Goal: Information Seeking & Learning: Understand process/instructions

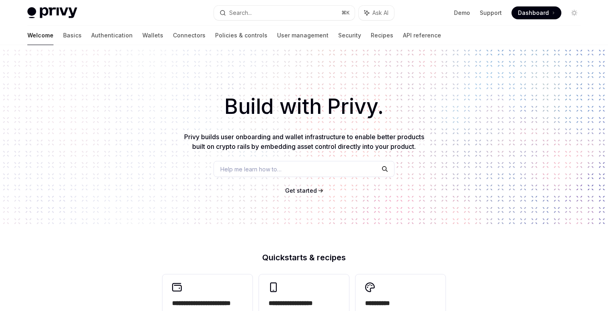
click at [91, 35] on link "Authentication" at bounding box center [111, 35] width 41 height 19
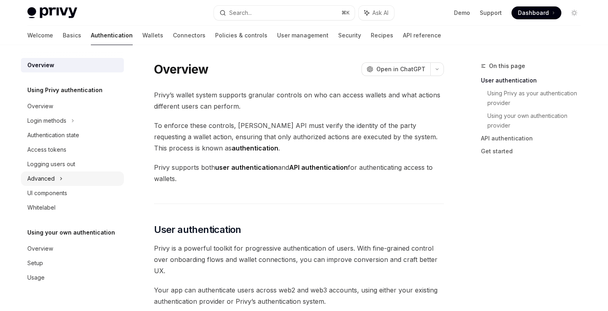
click at [55, 177] on div "Advanced" at bounding box center [72, 178] width 103 height 14
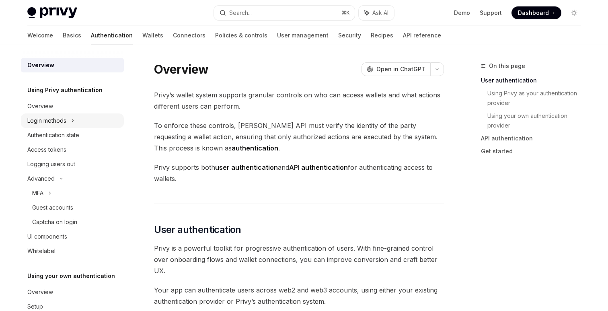
click at [71, 120] on div "Login methods" at bounding box center [72, 120] width 103 height 14
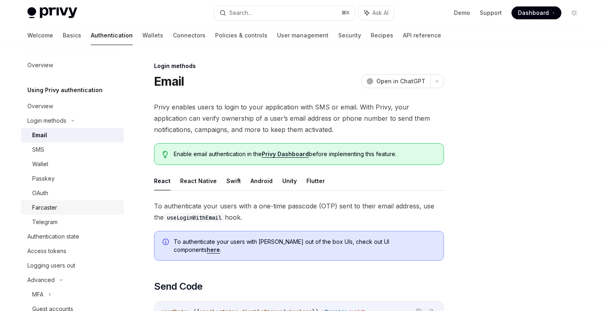
click at [47, 207] on div "Farcaster" at bounding box center [44, 208] width 25 height 10
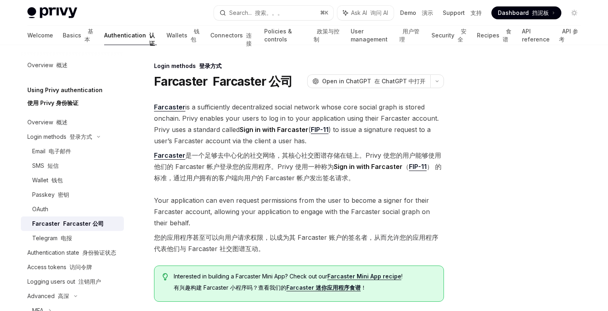
type textarea "*"
drag, startPoint x: 166, startPoint y: 236, endPoint x: 245, endPoint y: 236, distance: 79.2
click at [245, 236] on font "您的应用程序甚至可以向用户请求权限，以成为其 Farcaster 账户的签名者，从而允许您的应用程序代表他们与 Farcaster 社交图谱互动。" at bounding box center [296, 242] width 284 height 19
click at [239, 246] on font "您的应用程序甚至可以向用户请求权限，以成为其 Farcaster 账户的签名者，从而允许您的应用程序代表他们与 Farcaster 社交图谱互动。" at bounding box center [296, 242] width 284 height 19
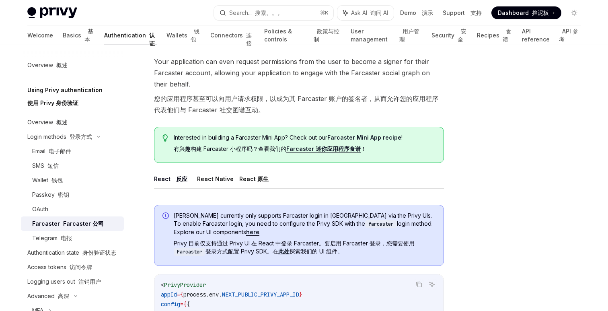
scroll to position [135, 0]
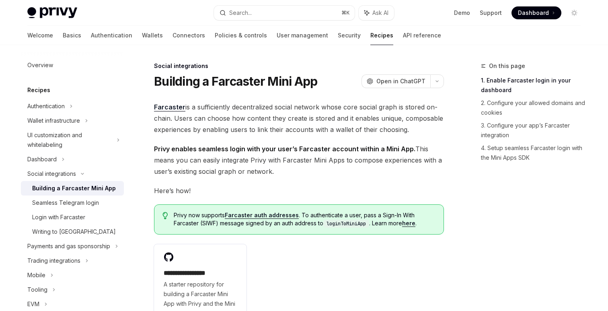
type textarea "*"
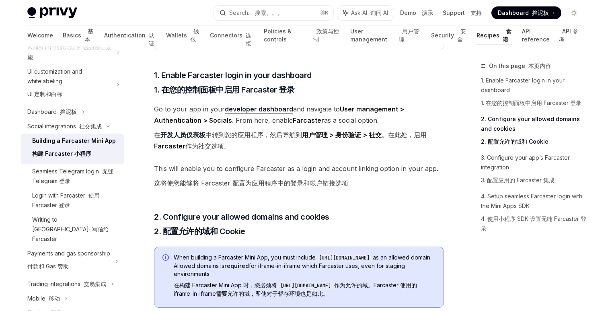
scroll to position [473, 0]
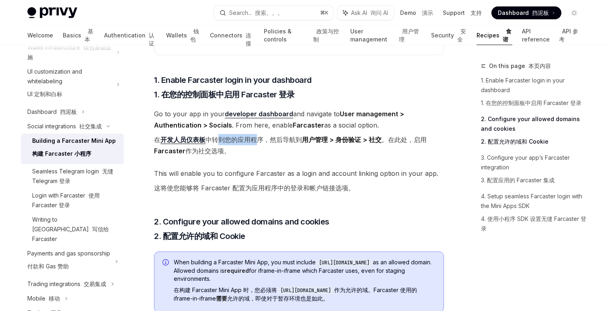
drag, startPoint x: 217, startPoint y: 140, endPoint x: 257, endPoint y: 141, distance: 40.2
click at [257, 141] on font "在 开发人员仪表板 中转到您的应用程序，然后导航到 用户管理 > 身份验证 > 社交 。在此处，启用 Farcaster 作为社交选项。" at bounding box center [290, 144] width 272 height 19
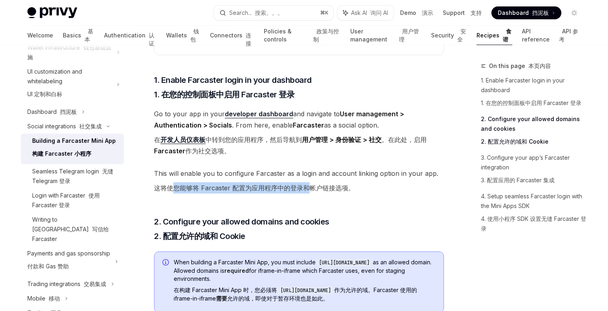
drag, startPoint x: 174, startPoint y: 186, endPoint x: 306, endPoint y: 184, distance: 132.2
click at [306, 184] on font "这将使您能够将 Farcaster 配置为应用程序中的登录和帐户链接选项。" at bounding box center [254, 188] width 201 height 8
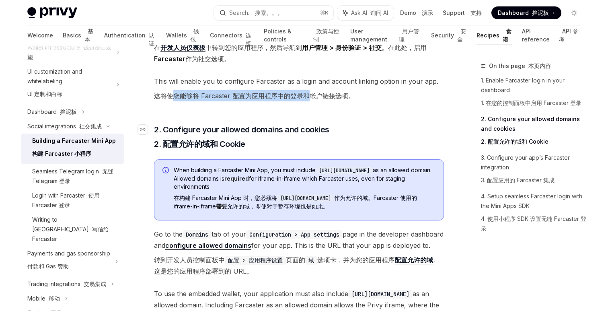
scroll to position [573, 0]
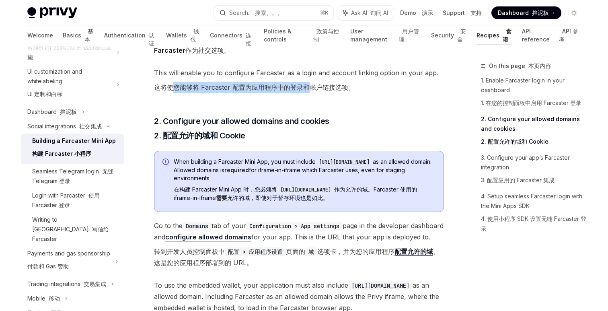
copy code "[URL][DOMAIN_NAME]"
drag, startPoint x: 283, startPoint y: 189, endPoint x: 345, endPoint y: 189, distance: 62.3
click at [334, 189] on code "[URL][DOMAIN_NAME]" at bounding box center [305, 190] width 57 height 8
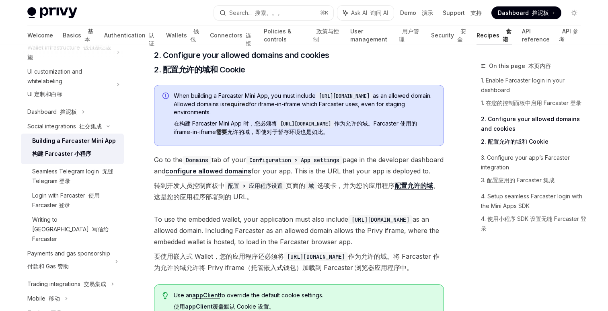
scroll to position [644, 0]
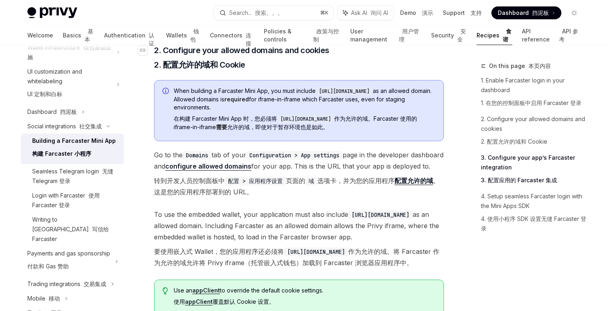
click at [405, 61] on h3 "​ 2. Configure your allowed domains and cookies 2. 配置允许的域和 Cookie" at bounding box center [299, 59] width 290 height 29
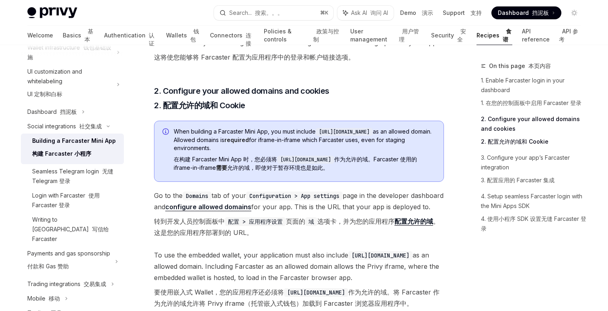
scroll to position [600, 0]
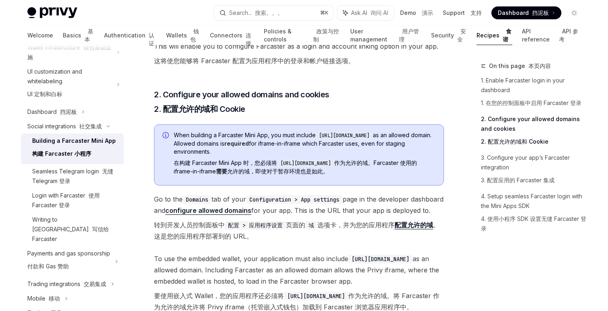
click at [325, 165] on code "[URL][DOMAIN_NAME]" at bounding box center [305, 163] width 57 height 8
copy code "[URL][DOMAIN_NAME]"
drag, startPoint x: 344, startPoint y: 163, endPoint x: 283, endPoint y: 162, distance: 61.1
click at [283, 162] on code "[URL][DOMAIN_NAME]" at bounding box center [305, 163] width 57 height 8
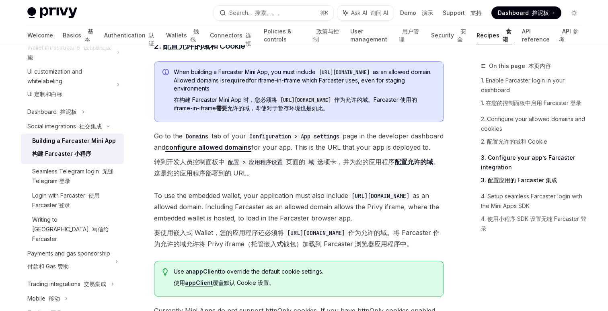
scroll to position [659, 0]
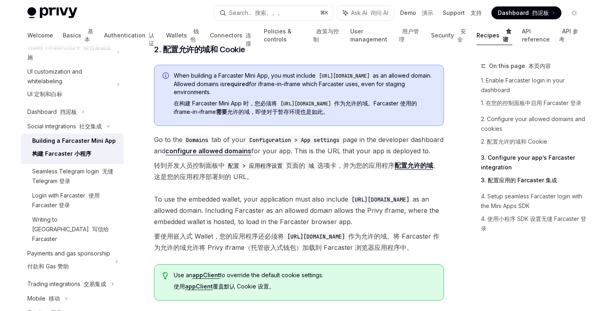
click at [301, 180] on font "转到开发人员控制面板中 配置 > 应用程序设置 页面的 域 选项卡，并为您的应用程序 配置允许的域 。这是您的应用程序部署到的 URL。" at bounding box center [299, 171] width 290 height 23
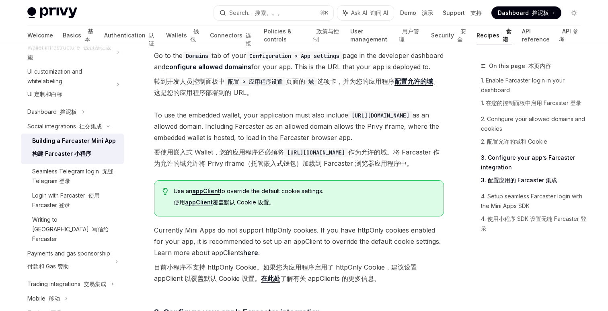
scroll to position [757, 0]
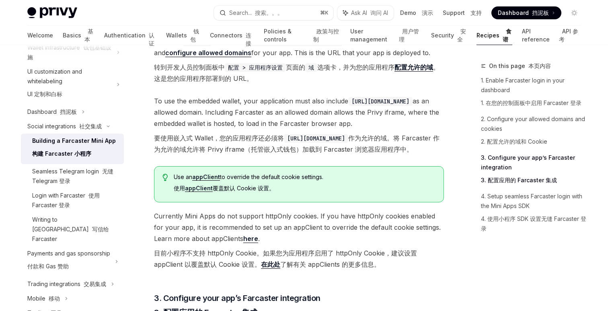
copy code "[URL][DOMAIN_NAME]"
drag, startPoint x: 288, startPoint y: 147, endPoint x: 359, endPoint y: 150, distance: 71.2
click at [348, 143] on code "[URL][DOMAIN_NAME]" at bounding box center [316, 138] width 64 height 9
click at [254, 123] on span "To use the embedded wallet, your application must also include [URL][DOMAIN_NAM…" at bounding box center [299, 126] width 290 height 63
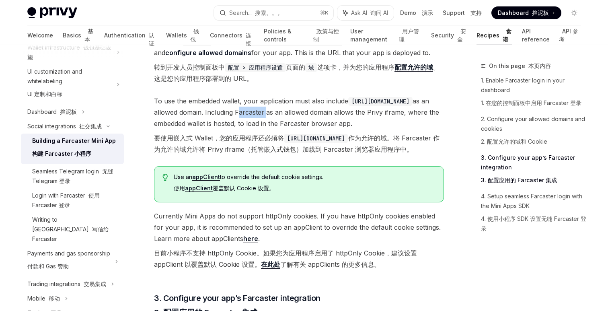
click at [254, 123] on span "To use the embedded wallet, your application must also include [URL][DOMAIN_NAM…" at bounding box center [299, 126] width 290 height 63
click at [255, 124] on span "To use the embedded wallet, your application must also include [URL][DOMAIN_NAM…" at bounding box center [299, 126] width 290 height 63
click at [258, 124] on span "To use the embedded wallet, your application must also include [URL][DOMAIN_NAM…" at bounding box center [299, 126] width 290 height 63
click at [196, 153] on font "要使用嵌入式 Wallet，您的应用程序还必须将 [URL][DOMAIN_NAME] 作为允许的域。将 Farcaster 作为允许的域允许将 Privy …" at bounding box center [296, 143] width 285 height 19
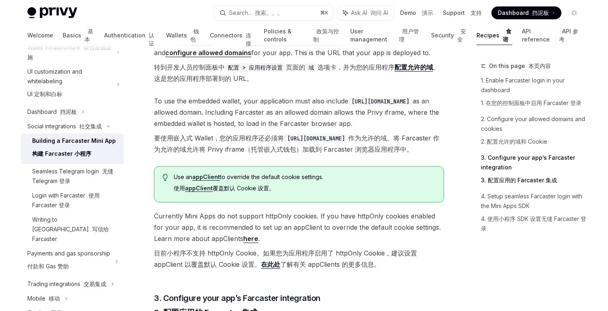
click at [240, 155] on font "要使用嵌入式 Wallet，您的应用程序还必须将 [URL][DOMAIN_NAME] 作为允许的域。将 Farcaster 作为允许的域允许将 Privy …" at bounding box center [299, 143] width 290 height 23
copy code "[URL][DOMAIN_NAME]"
drag, startPoint x: 289, startPoint y: 149, endPoint x: 358, endPoint y: 149, distance: 69.1
click at [348, 143] on code "[URL][DOMAIN_NAME]" at bounding box center [316, 138] width 64 height 9
click at [262, 148] on font "要使用嵌入式 Wallet，您的应用程序还必须将 [URL][DOMAIN_NAME] 作为允许的域。将 Farcaster 作为允许的域允许将 Privy …" at bounding box center [296, 143] width 285 height 19
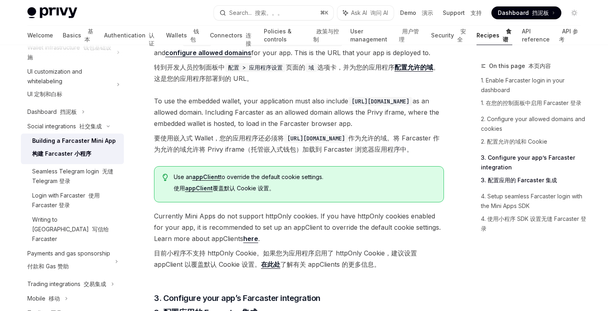
click at [313, 143] on code "[URL][DOMAIN_NAME]" at bounding box center [316, 138] width 64 height 9
click at [328, 143] on code "[URL][DOMAIN_NAME]" at bounding box center [316, 138] width 64 height 9
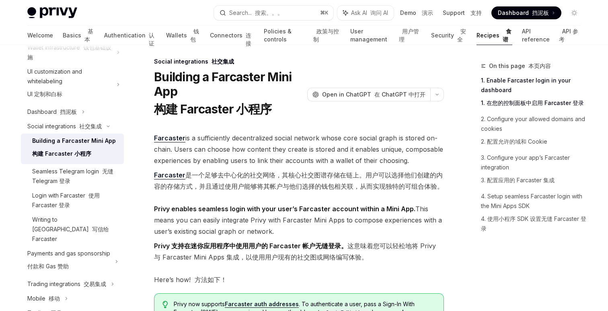
scroll to position [0, 0]
